Goal: Task Accomplishment & Management: Manage account settings

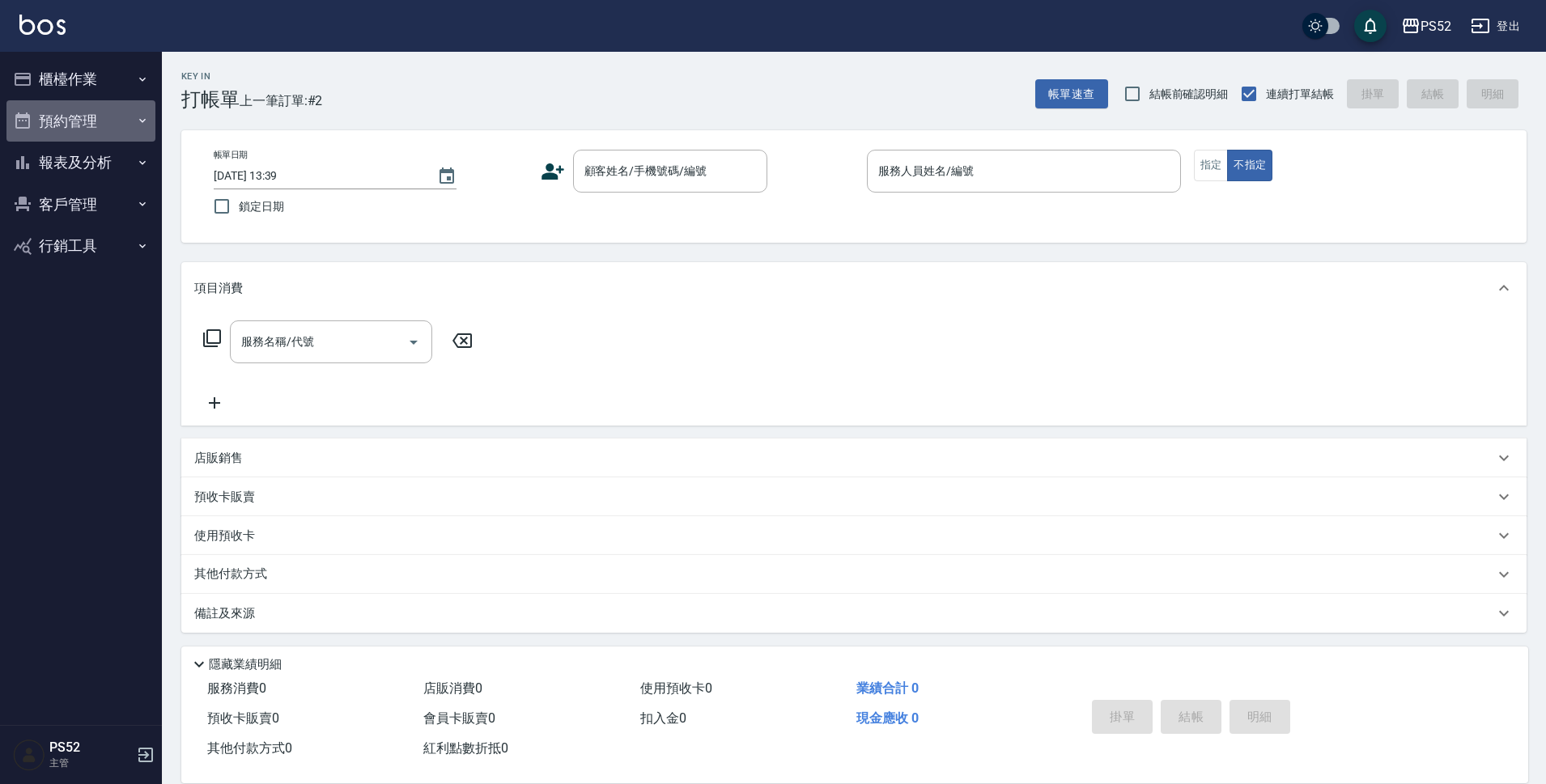
click at [109, 135] on button "預約管理" at bounding box center [81, 121] width 149 height 42
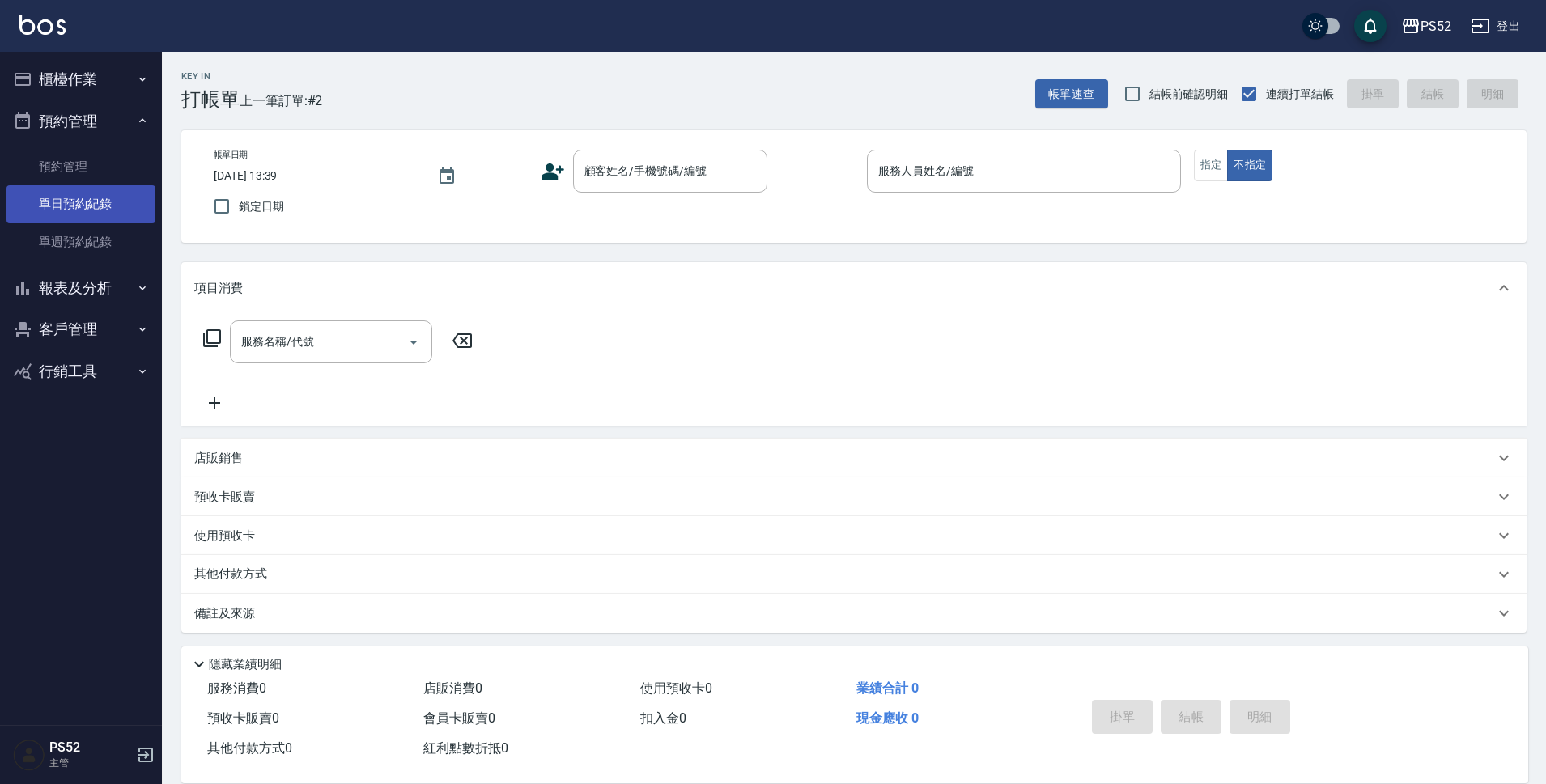
click at [97, 206] on link "單日預約紀錄" at bounding box center [81, 204] width 149 height 38
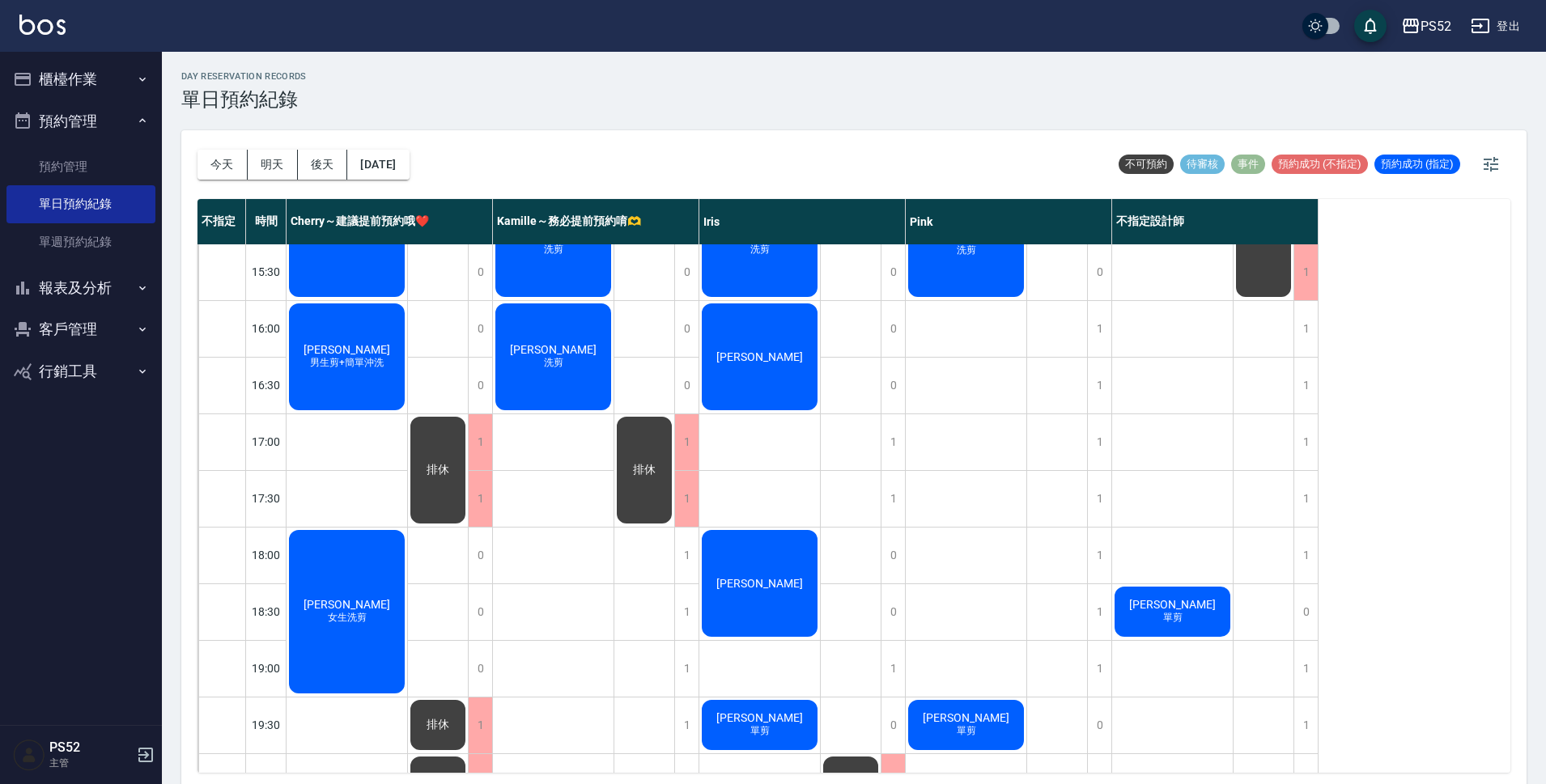
scroll to position [593, 0]
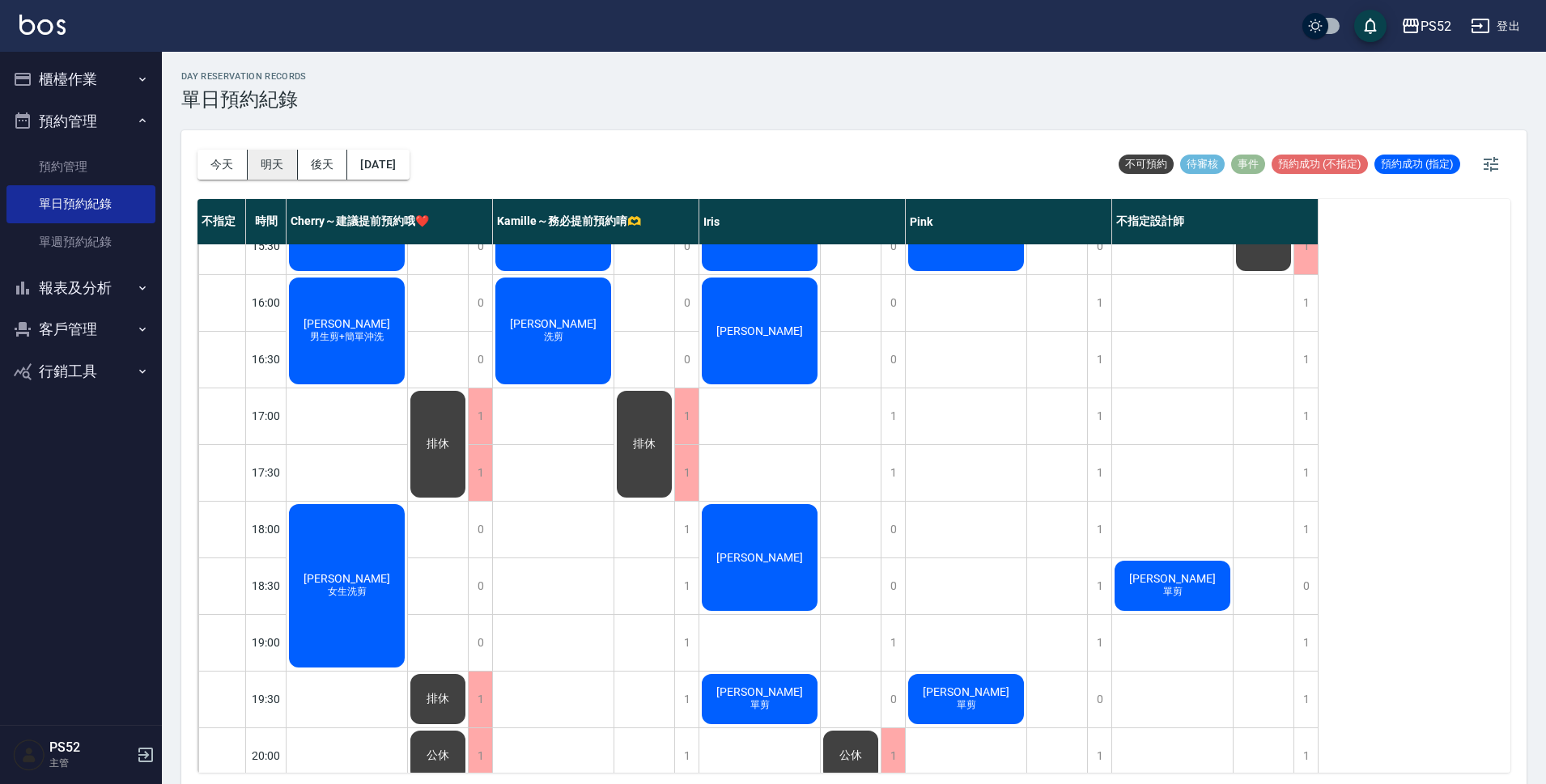
click at [271, 160] on button "明天" at bounding box center [272, 165] width 50 height 30
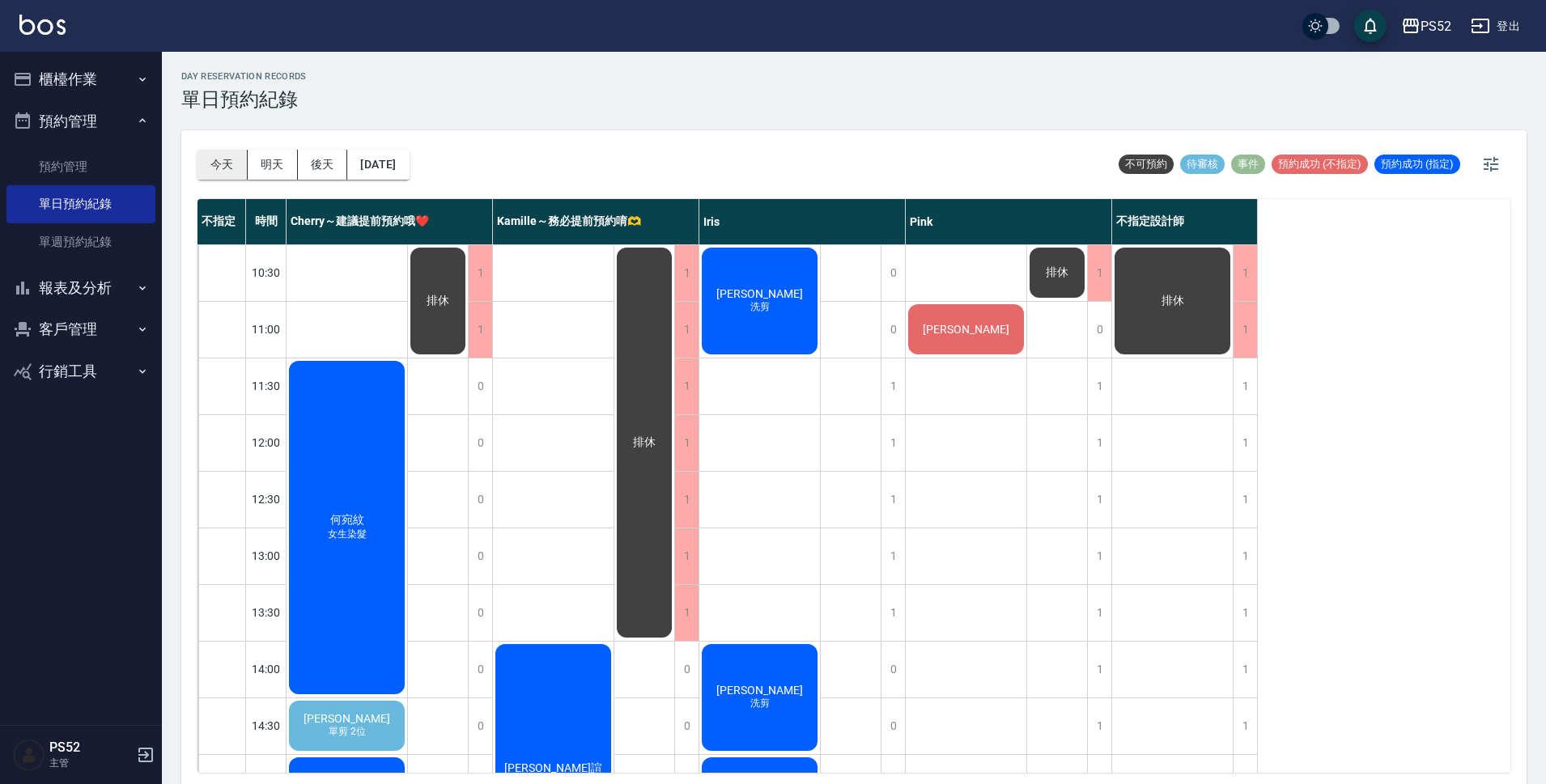
click at [226, 163] on button "今天" at bounding box center [222, 165] width 50 height 30
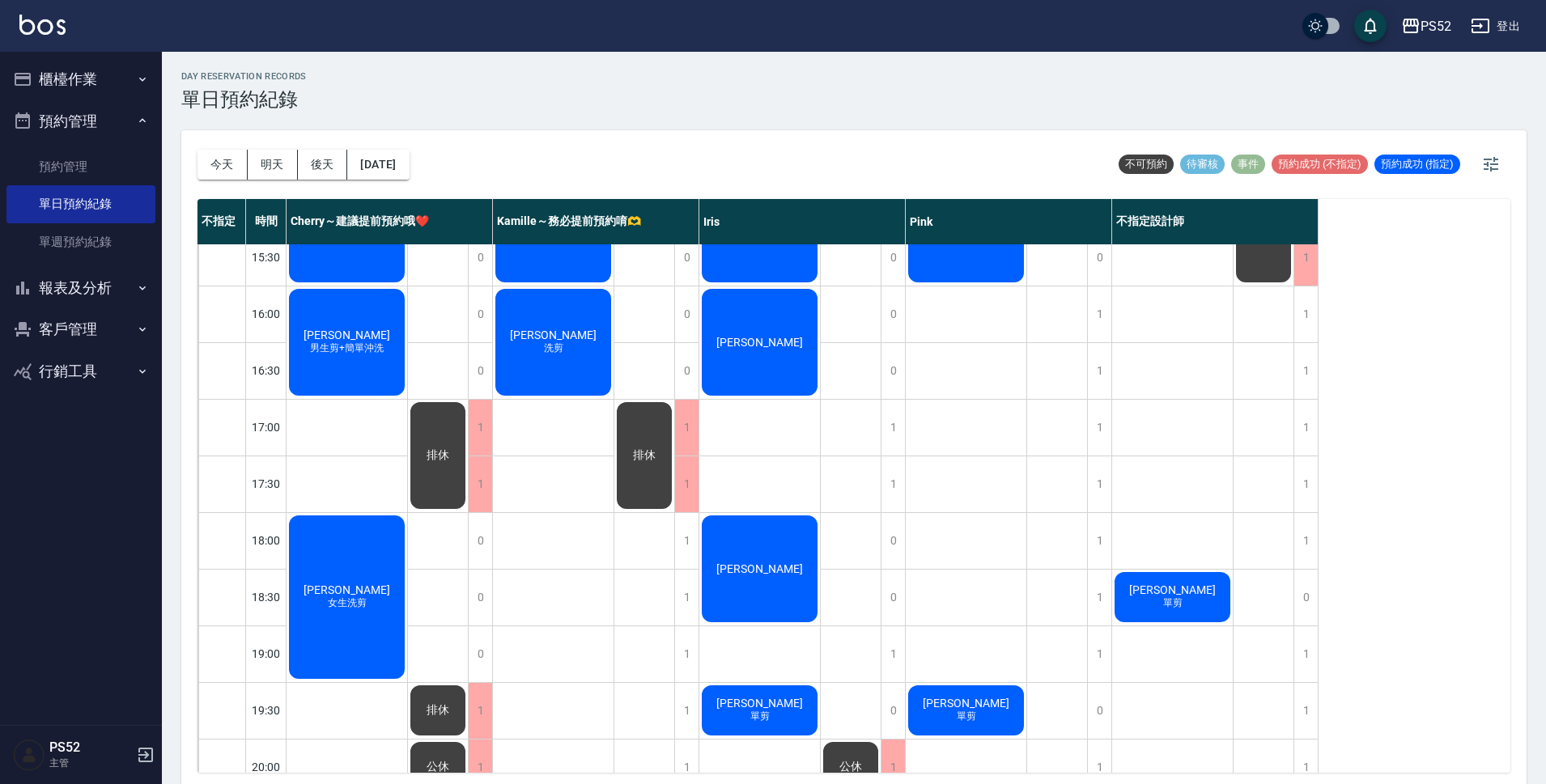
scroll to position [619, 0]
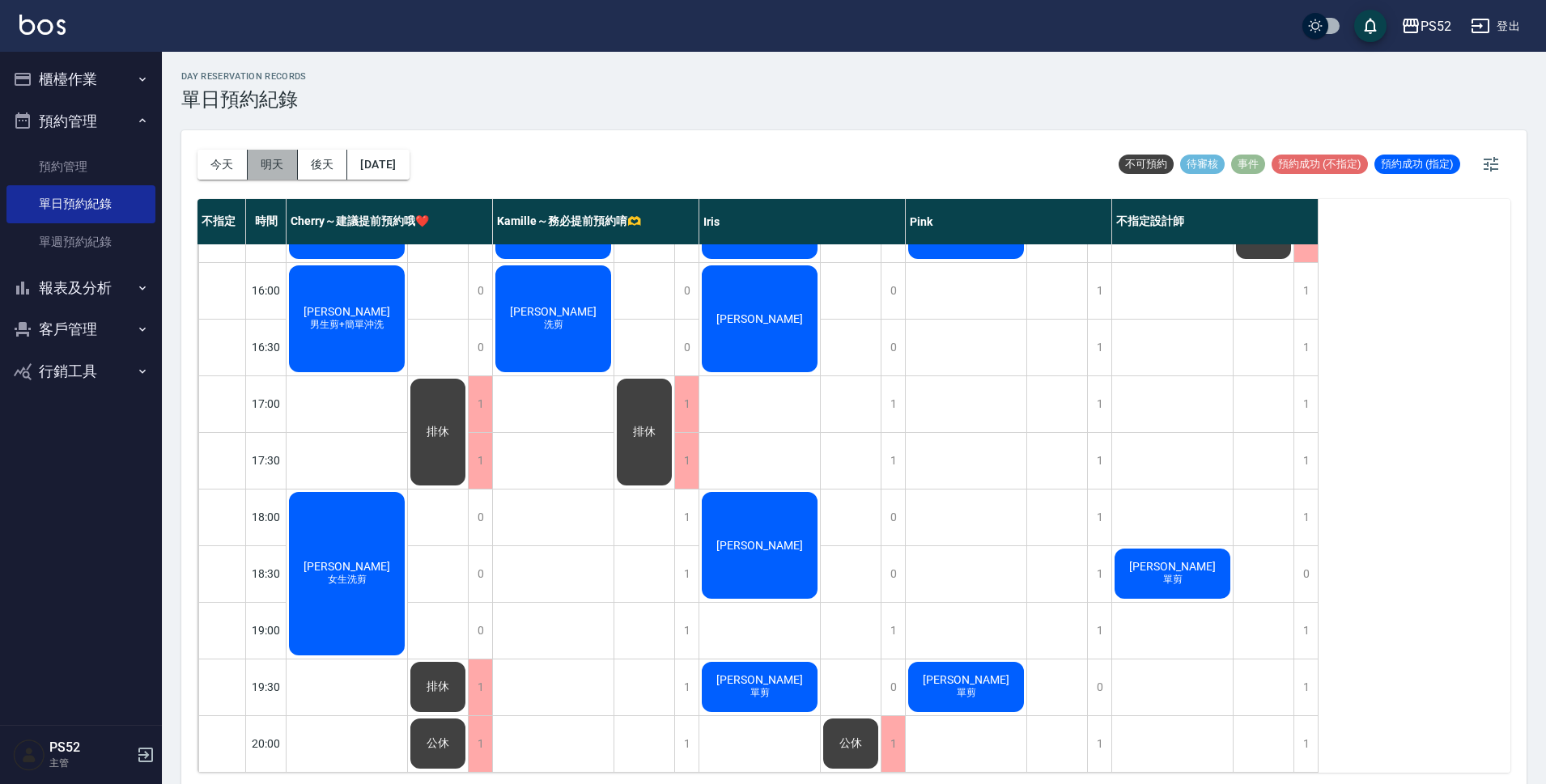
click at [268, 160] on button "明天" at bounding box center [272, 165] width 50 height 30
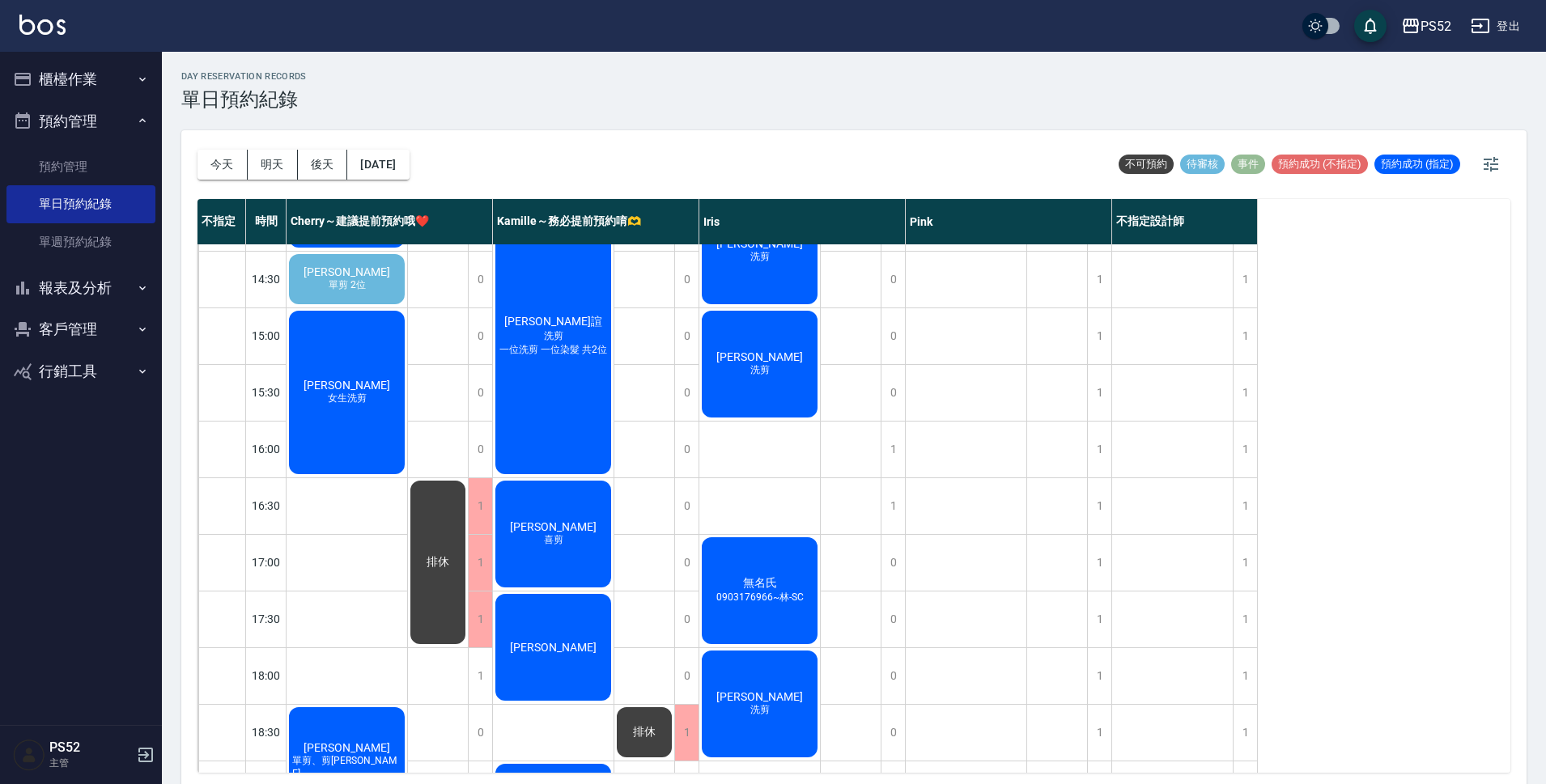
scroll to position [459, 0]
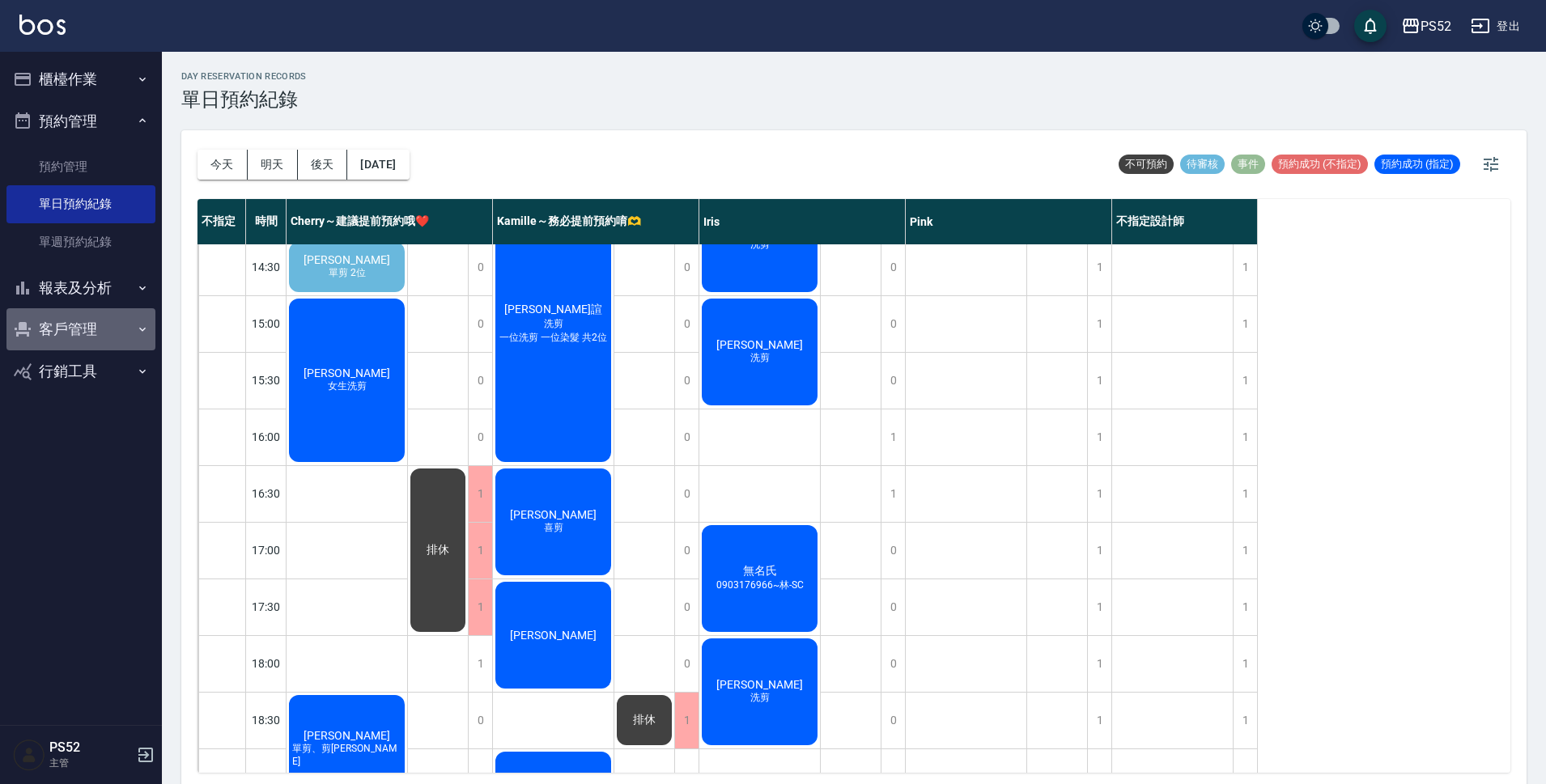
click at [67, 342] on button "客戶管理" at bounding box center [81, 329] width 149 height 42
click at [101, 369] on link "客戶列表" at bounding box center [81, 376] width 149 height 38
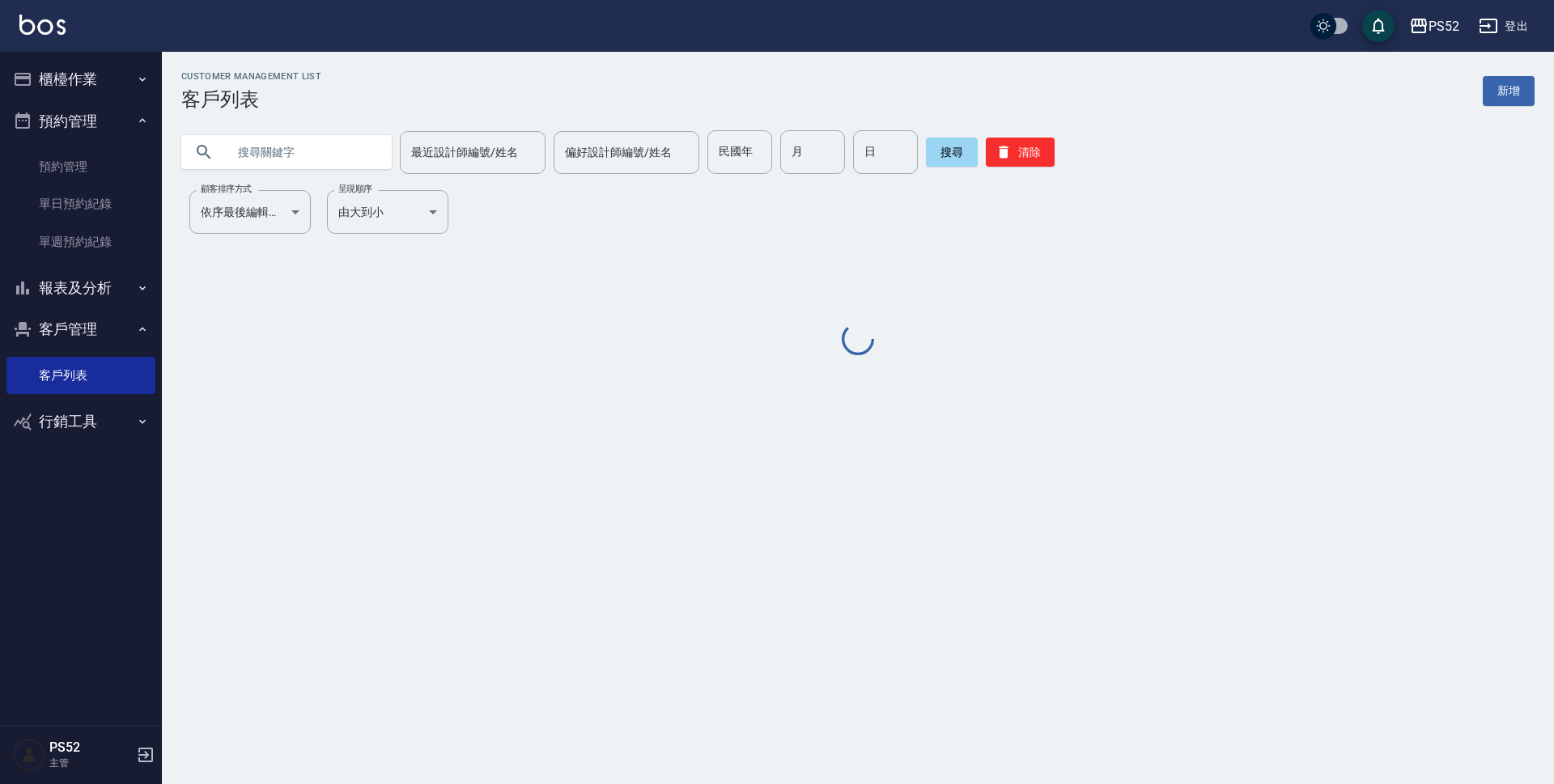
click at [245, 151] on input "text" at bounding box center [303, 152] width 152 height 44
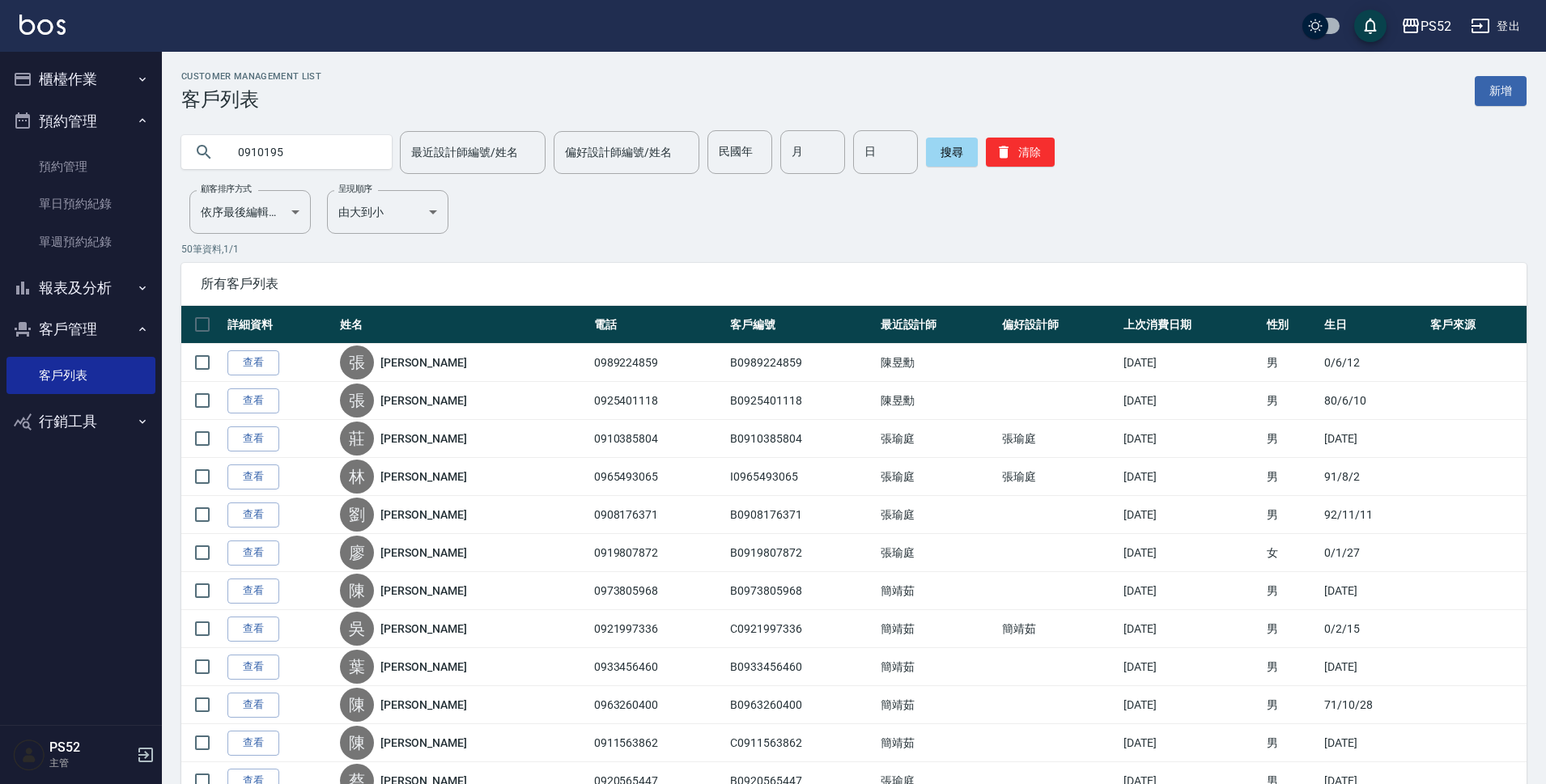
type input "0910195"
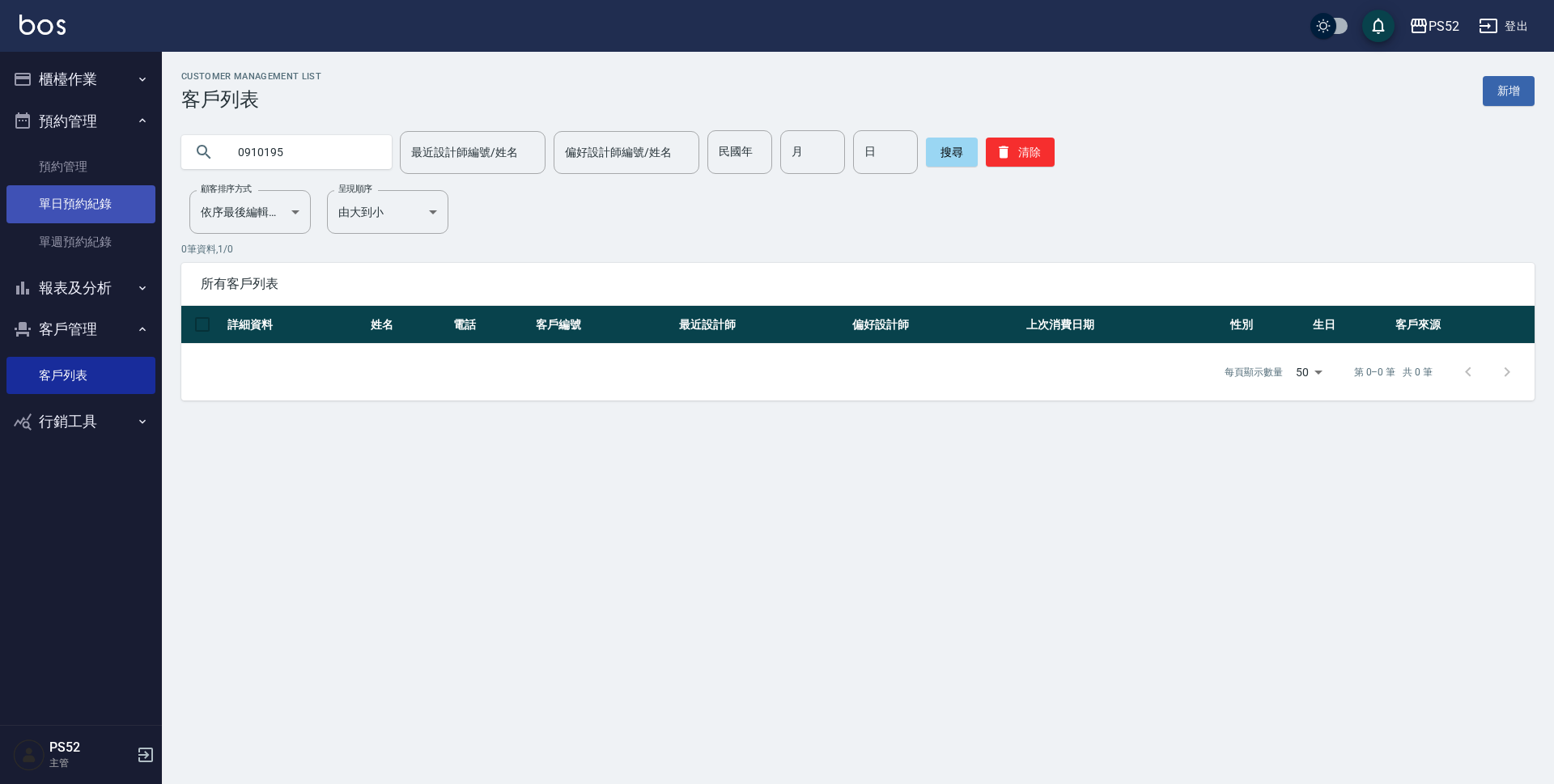
click at [92, 200] on link "單日預約紀錄" at bounding box center [81, 204] width 149 height 38
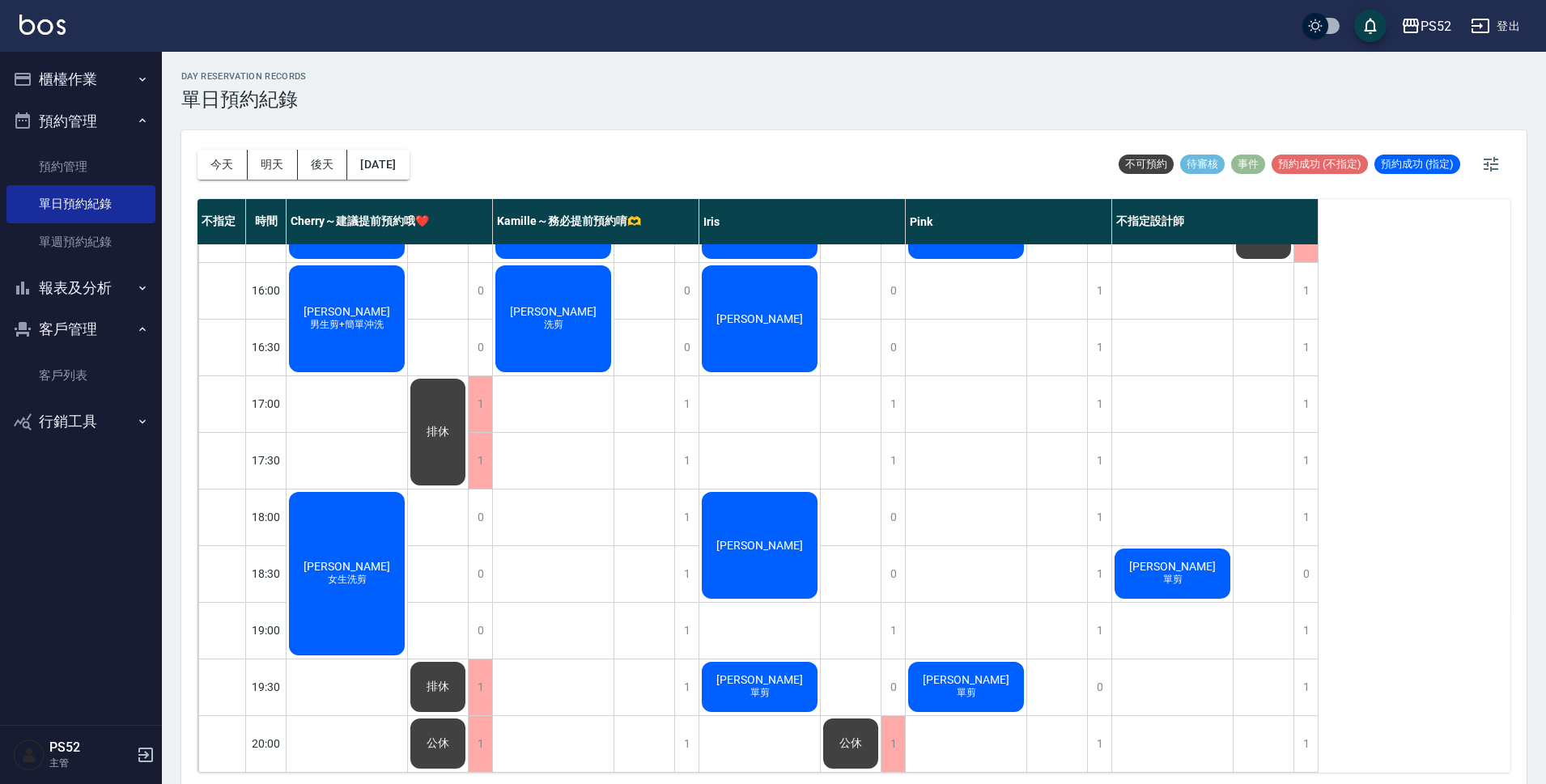
scroll to position [619, 0]
click at [268, 171] on button "明天" at bounding box center [272, 165] width 50 height 30
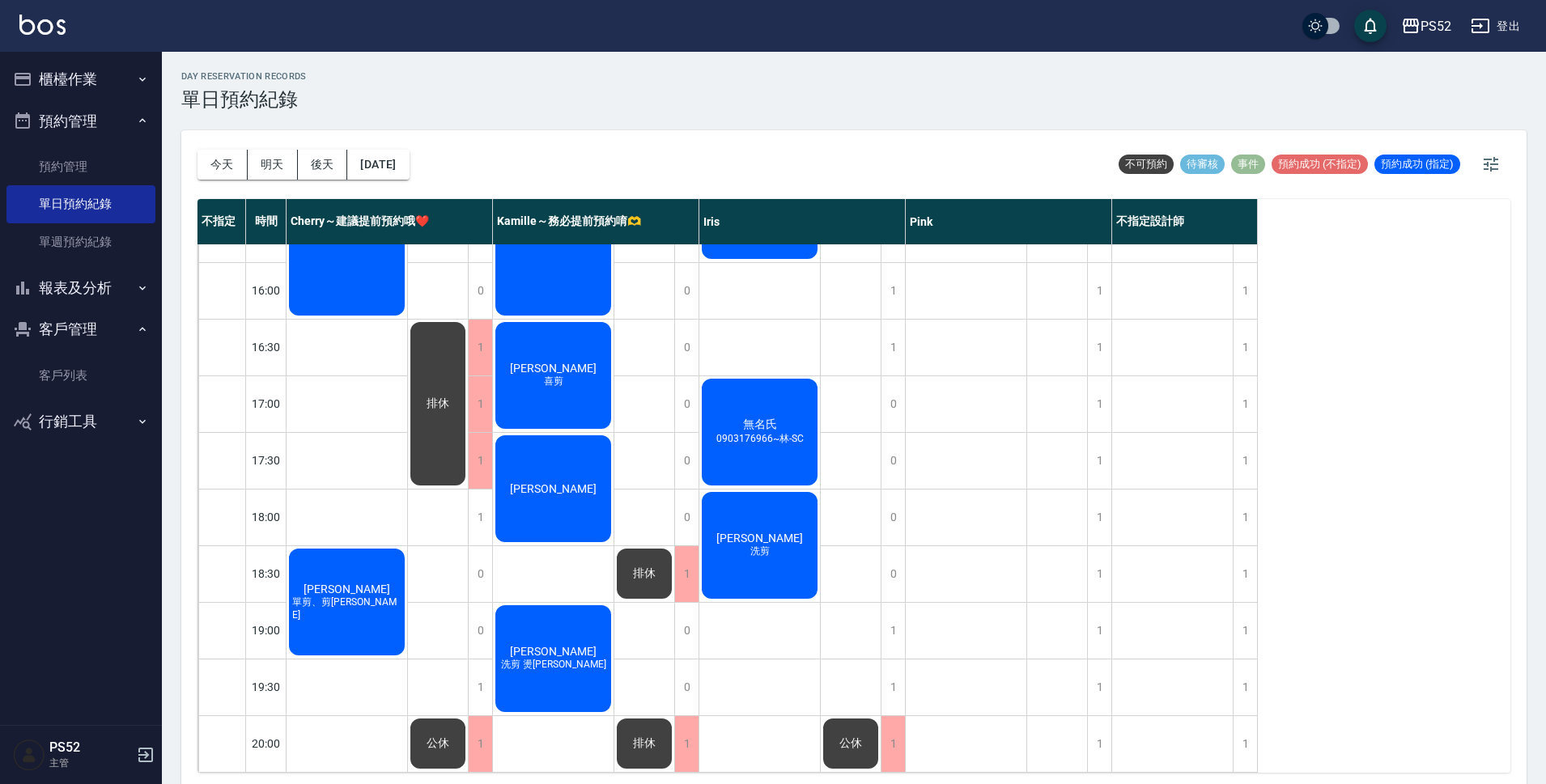
scroll to position [619, 0]
click at [333, 170] on button "後天" at bounding box center [323, 165] width 50 height 30
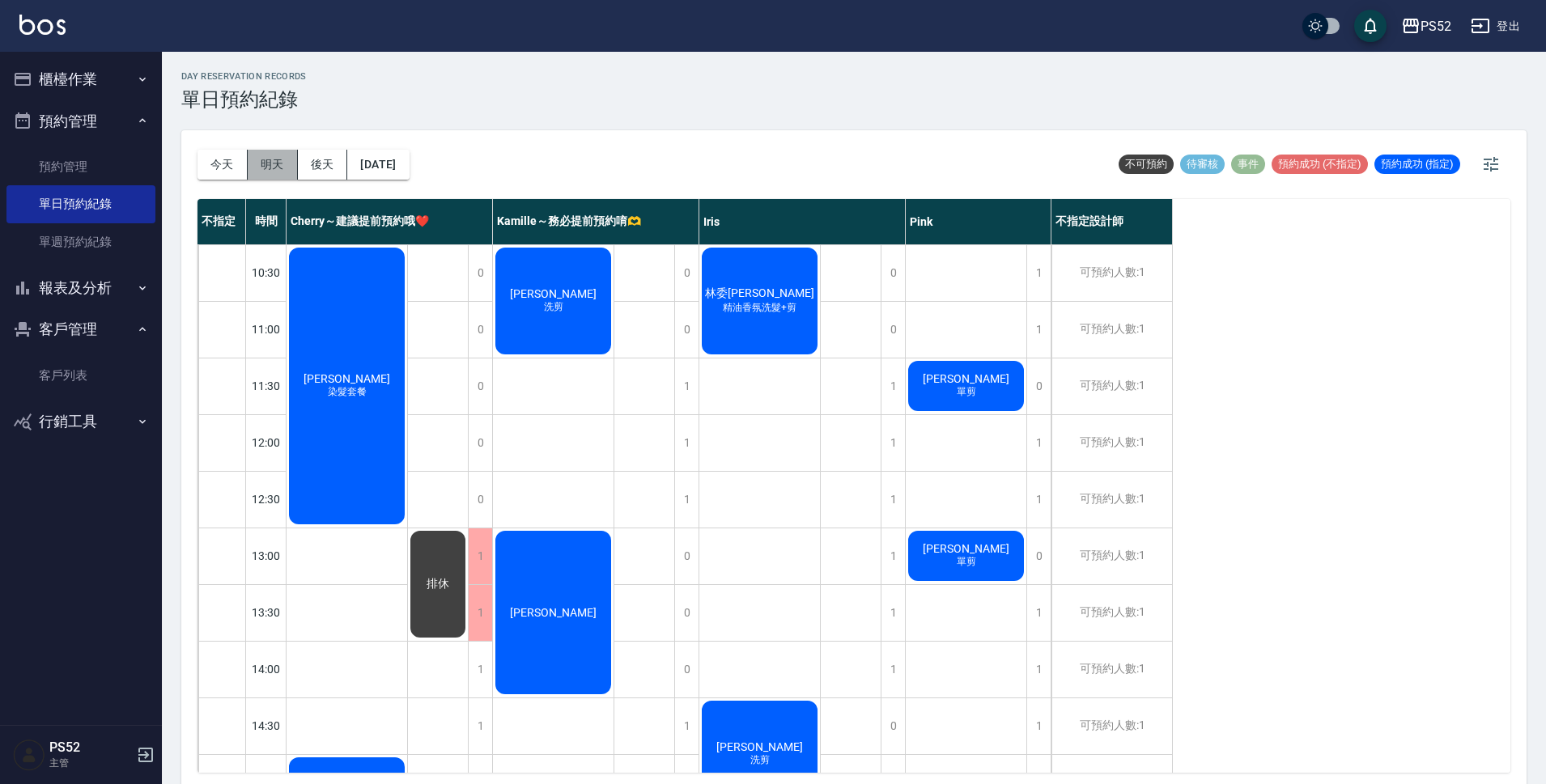
click at [274, 172] on button "明天" at bounding box center [272, 165] width 50 height 30
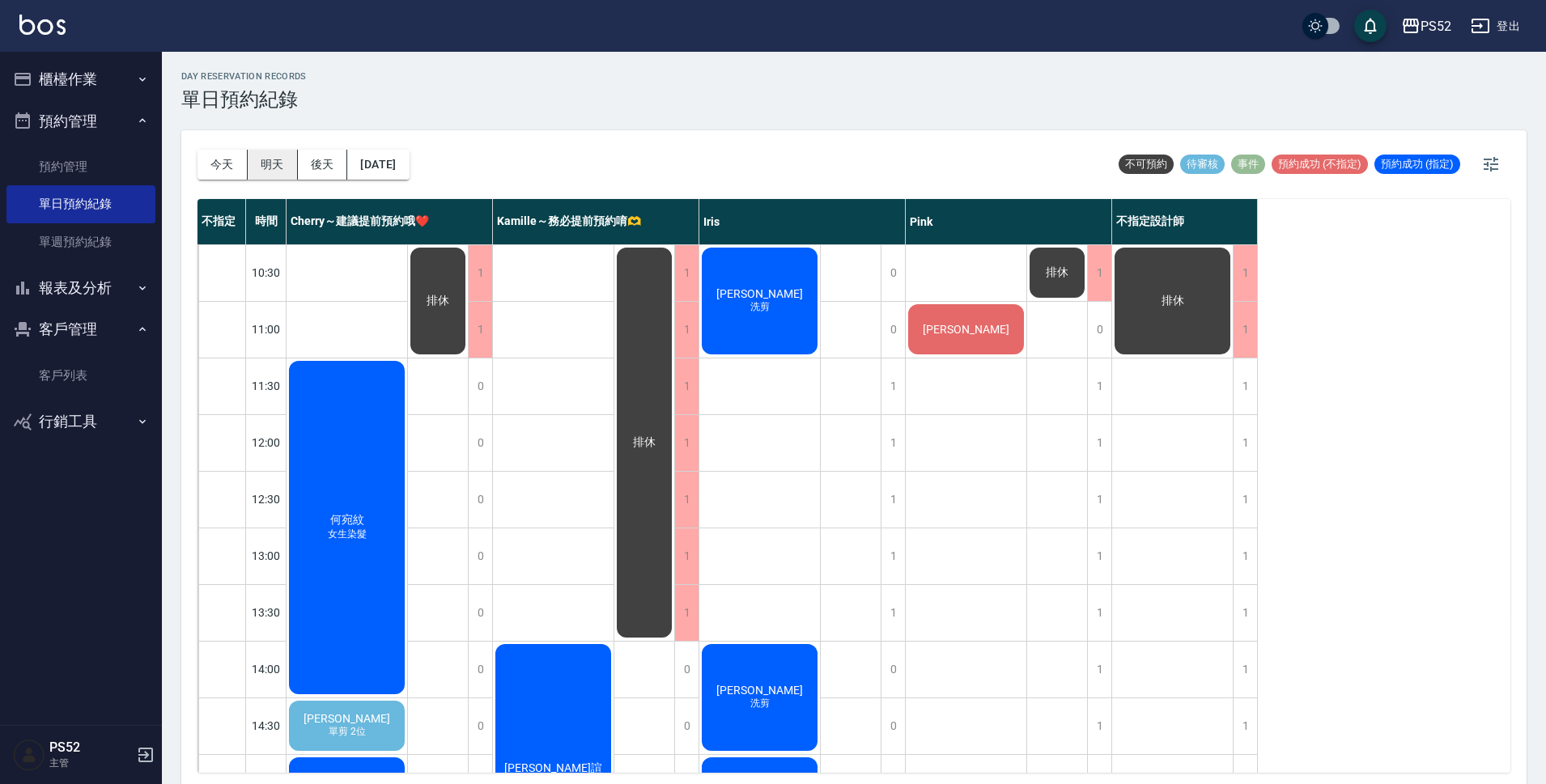
click at [248, 158] on button "明天" at bounding box center [272, 165] width 50 height 30
click at [231, 162] on button "今天" at bounding box center [222, 165] width 50 height 30
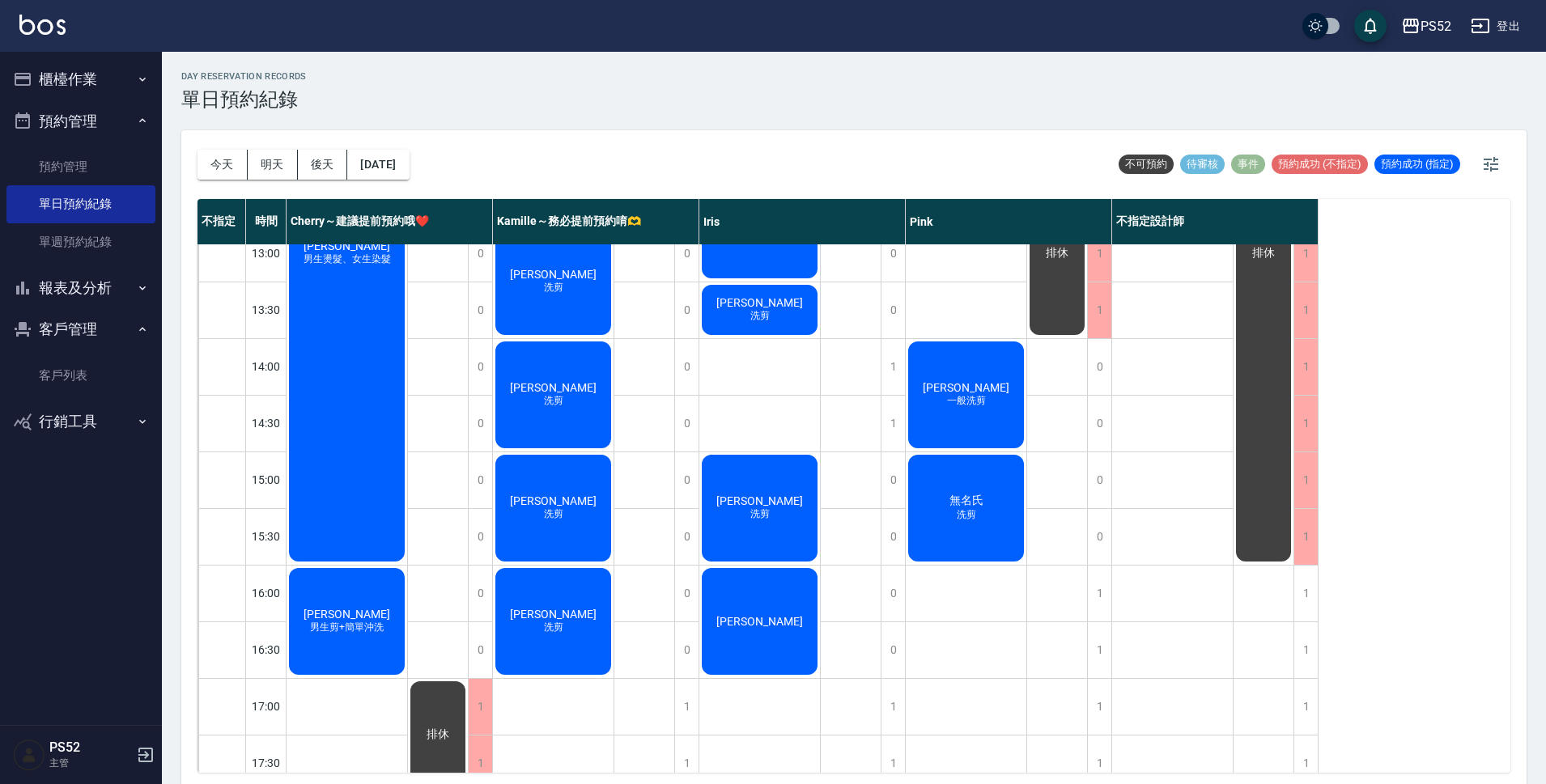
scroll to position [324, 0]
